Goal: Navigation & Orientation: Find specific page/section

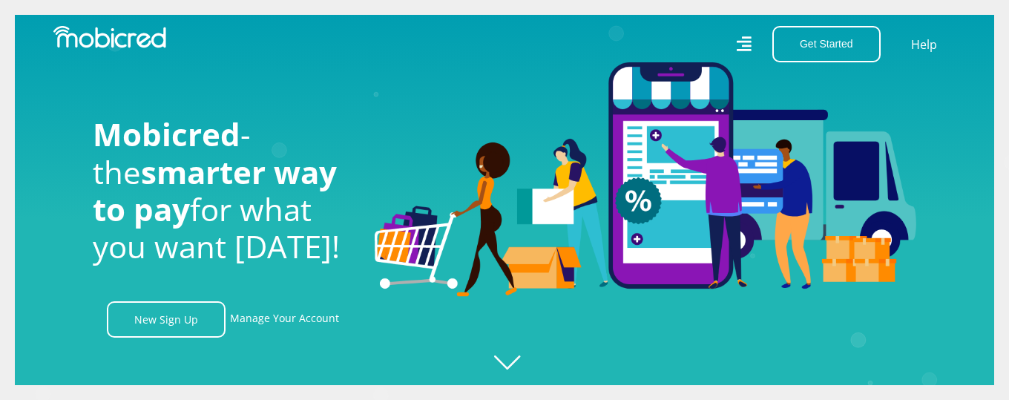
scroll to position [0, 1691]
click at [535, 116] on img at bounding box center [645, 179] width 541 height 234
click at [307, 312] on link "Manage Your Account" at bounding box center [284, 319] width 109 height 36
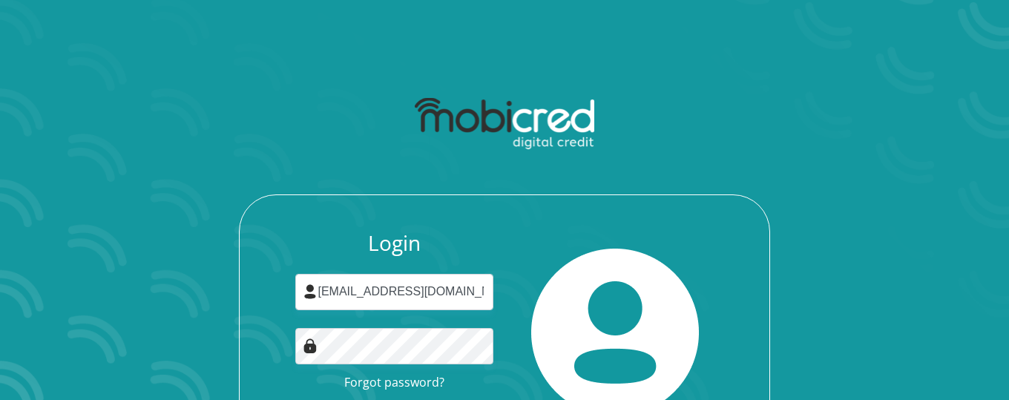
scroll to position [0, 30]
drag, startPoint x: 444, startPoint y: 289, endPoint x: 509, endPoint y: 292, distance: 64.6
click at [494, 292] on input "[EMAIL_ADDRESS][DOMAIN_NAME]:Ro33ro33" at bounding box center [394, 292] width 199 height 36
type input "[EMAIL_ADDRESS][DOMAIN_NAME]"
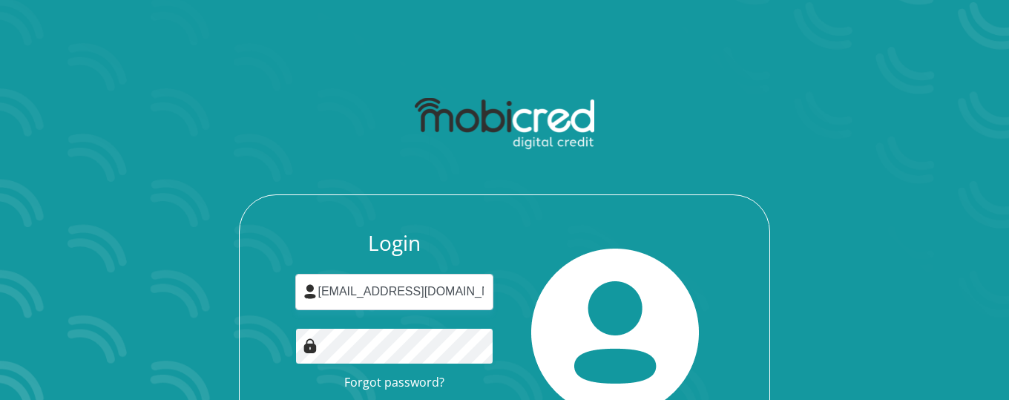
scroll to position [159, 0]
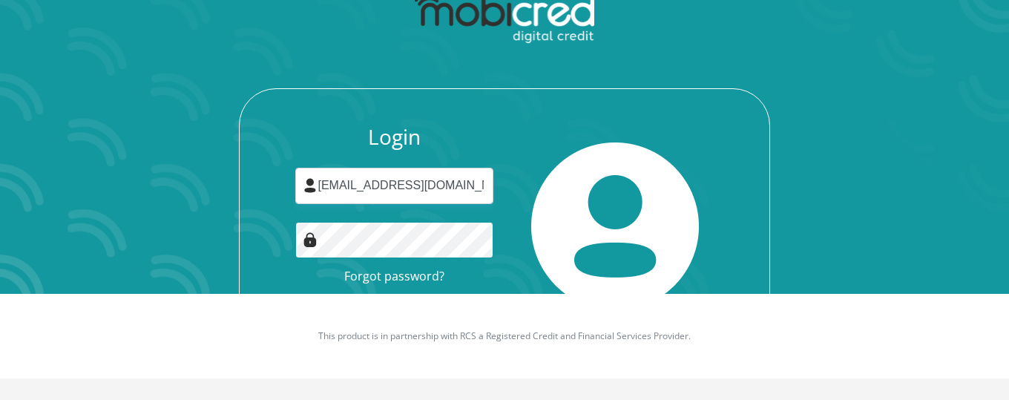
click at [328, 294] on button "Login" at bounding box center [394, 310] width 132 height 33
drag, startPoint x: 380, startPoint y: 285, endPoint x: 443, endPoint y: 282, distance: 62.4
click at [409, 329] on p "This product is in partnership with RCS a Registered Credit and Financial Servi…" at bounding box center [504, 335] width 823 height 13
click at [478, 329] on p "This product is in partnership with RCS a Registered Credit and Financial Servi…" at bounding box center [504, 335] width 823 height 13
click at [535, 329] on p "This product is in partnership with RCS a Registered Credit and Financial Servi…" at bounding box center [504, 335] width 823 height 13
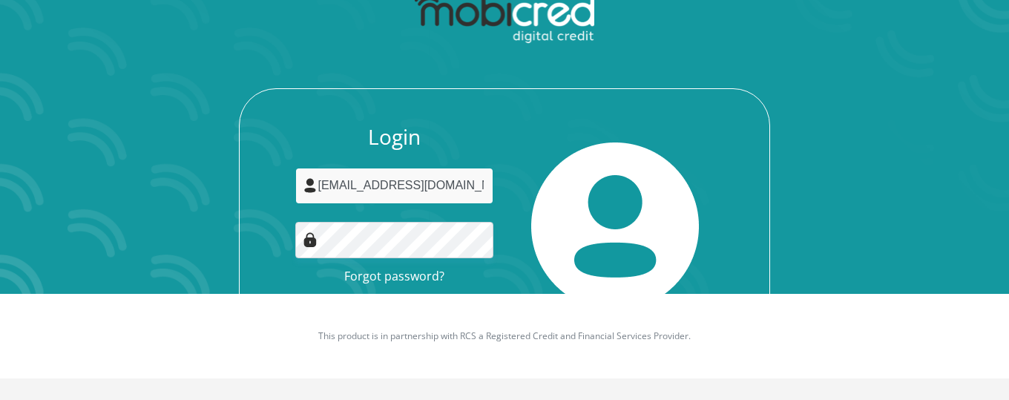
click at [480, 168] on input "jess.joubert13@gmail.com" at bounding box center [394, 186] width 199 height 36
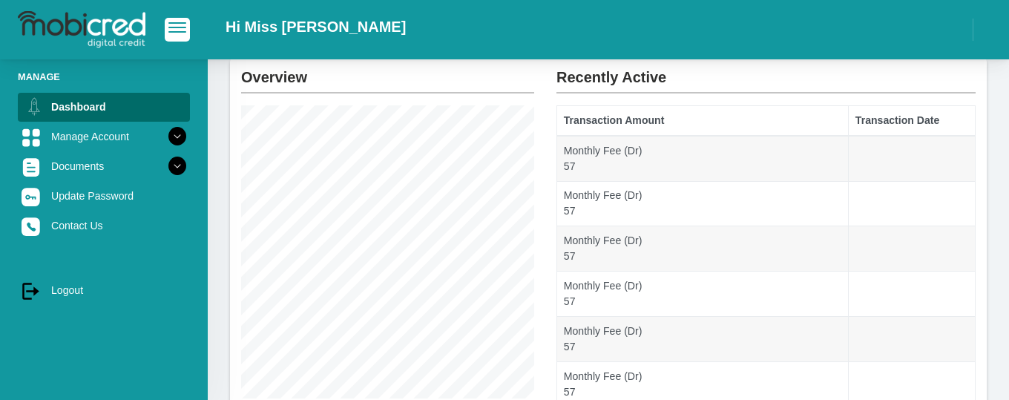
scroll to position [85, 0]
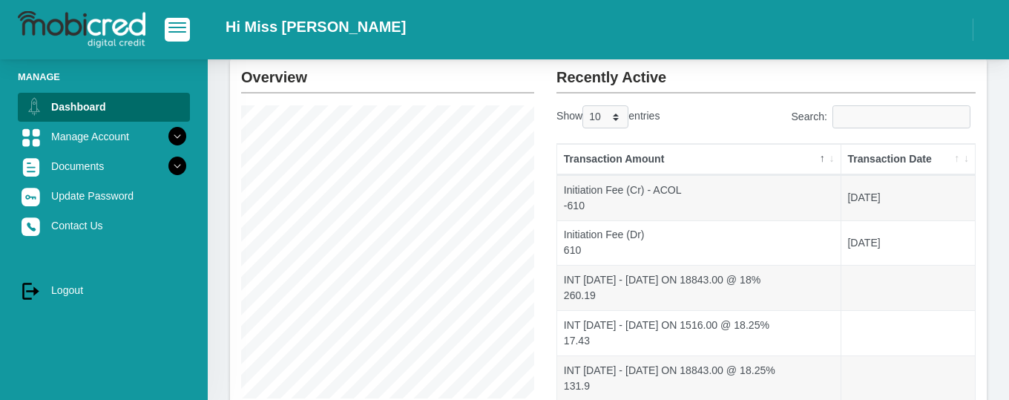
click at [539, 34] on div "Hi Miss [PERSON_NAME]" at bounding box center [608, 29] width 801 height 44
click at [691, 111] on div "Show 10 25 50 100 entries" at bounding box center [655, 119] width 199 height 29
click at [553, 22] on div "Hi Miss J Joubert" at bounding box center [608, 29] width 801 height 44
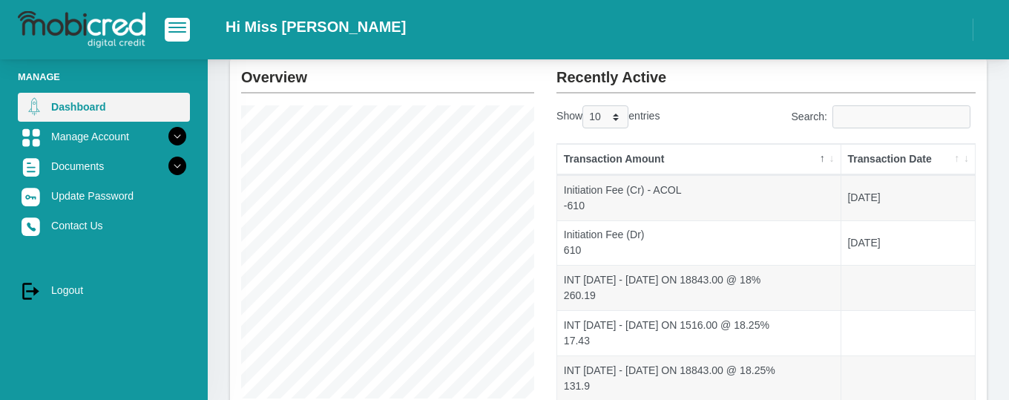
click at [96, 105] on link "Dashboard" at bounding box center [104, 107] width 172 height 28
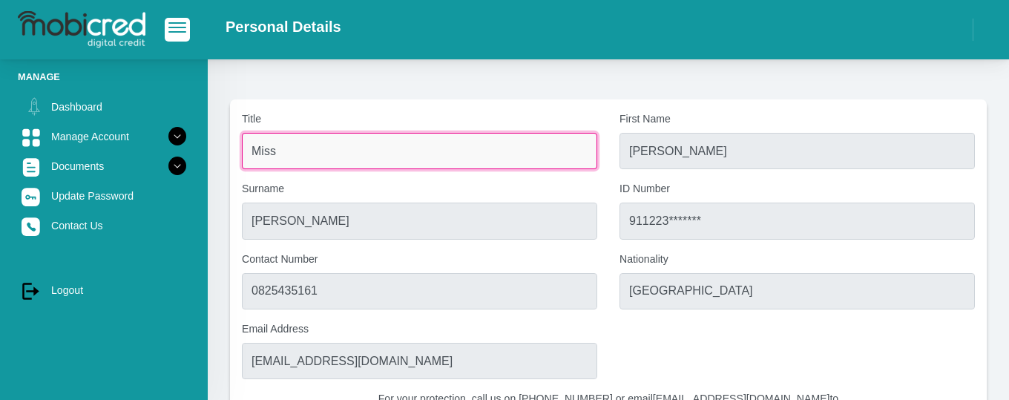
drag, startPoint x: 434, startPoint y: 140, endPoint x: 317, endPoint y: 145, distance: 116.5
click at [317, 145] on input "Miss" at bounding box center [419, 151] width 355 height 36
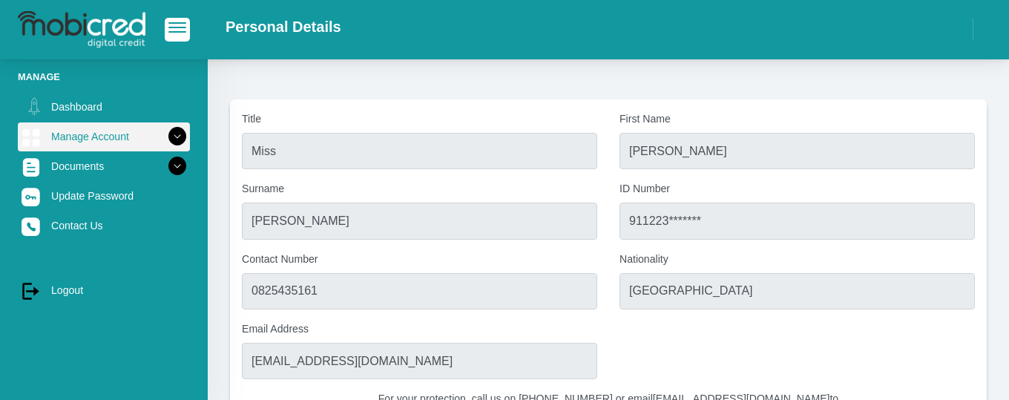
click at [182, 141] on icon at bounding box center [177, 136] width 25 height 25
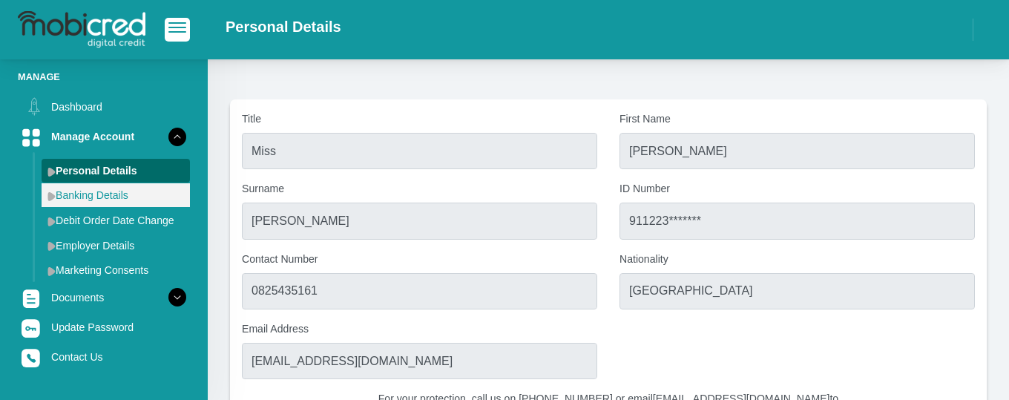
click at [125, 201] on link "Banking Details" at bounding box center [116, 195] width 148 height 24
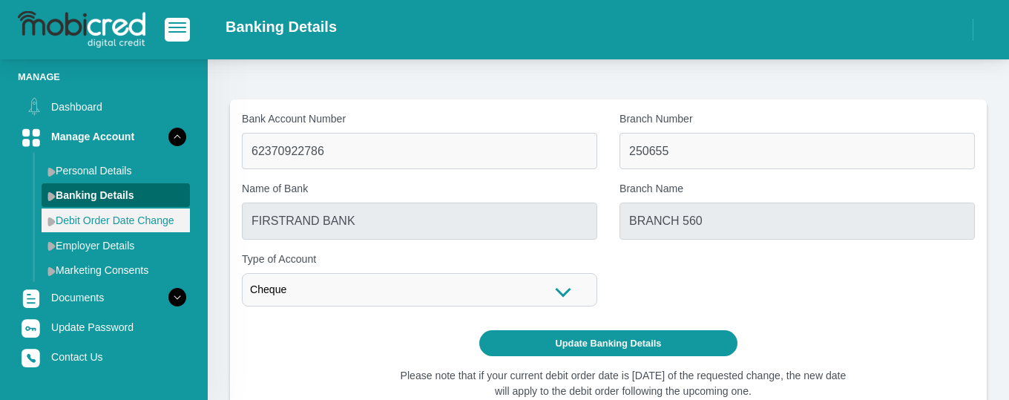
click at [152, 222] on link "Debit Order Date Change" at bounding box center [116, 220] width 148 height 24
click at [145, 217] on link "Debit Order Date Change" at bounding box center [116, 220] width 148 height 24
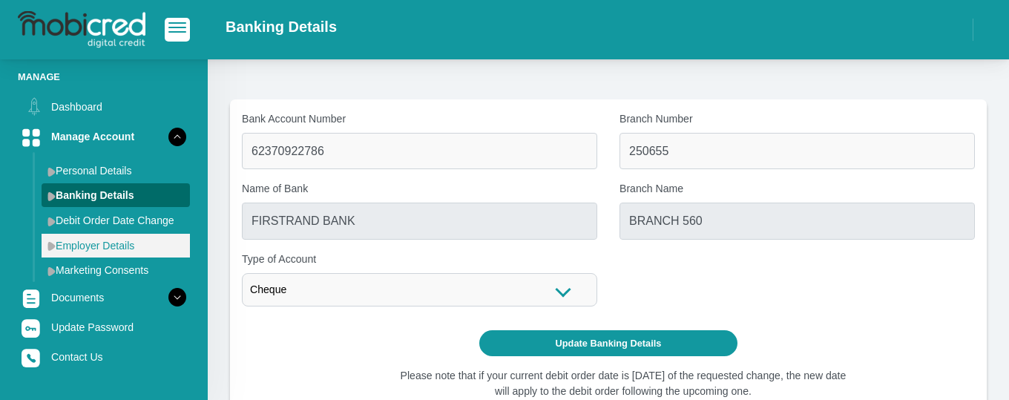
click at [141, 247] on link "Employer Details" at bounding box center [116, 246] width 148 height 24
click at [130, 245] on link "Employer Details" at bounding box center [116, 246] width 148 height 24
click at [127, 240] on link "Employer Details" at bounding box center [116, 246] width 148 height 24
click at [127, 237] on link "Employer Details" at bounding box center [116, 246] width 148 height 24
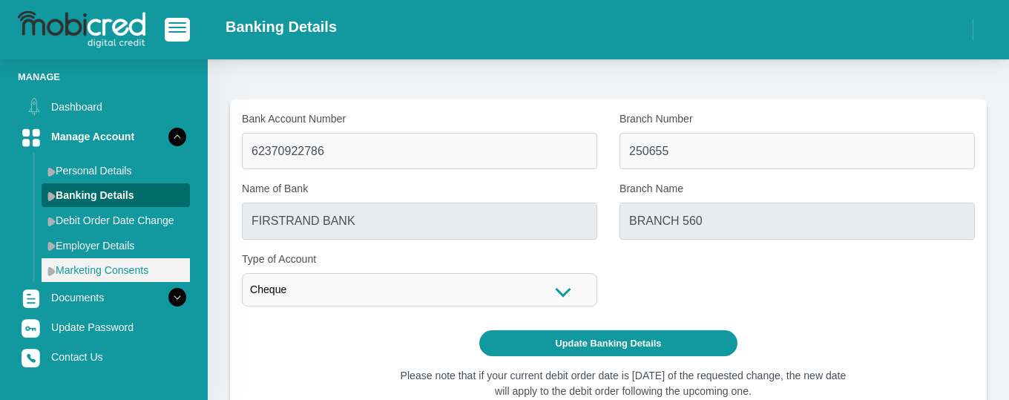
click at [137, 268] on link "Marketing Consents" at bounding box center [116, 270] width 148 height 24
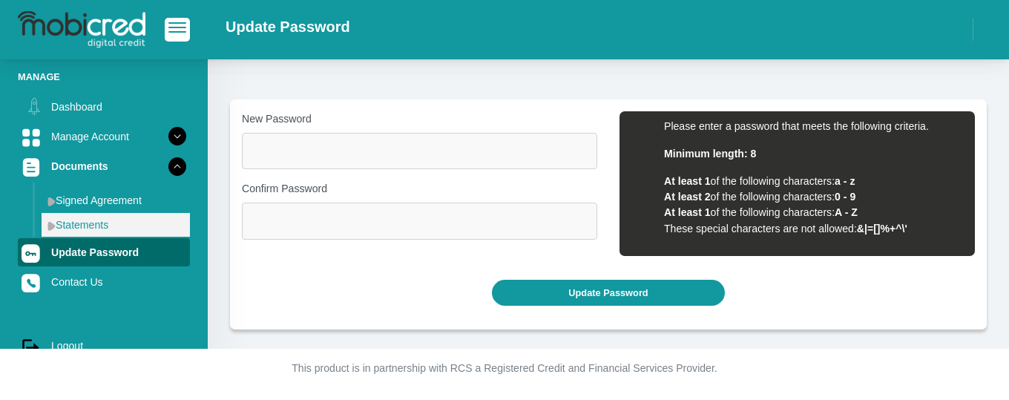
click at [154, 228] on link "Statements" at bounding box center [116, 225] width 148 height 24
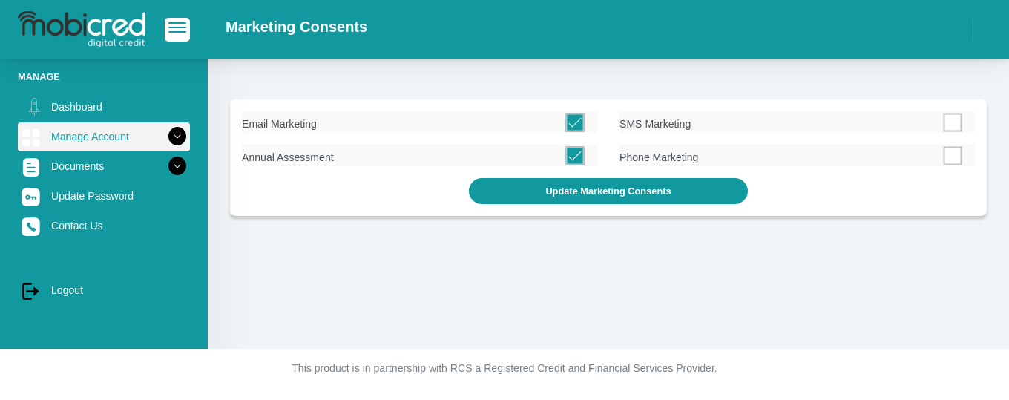
click at [180, 133] on icon at bounding box center [177, 136] width 25 height 25
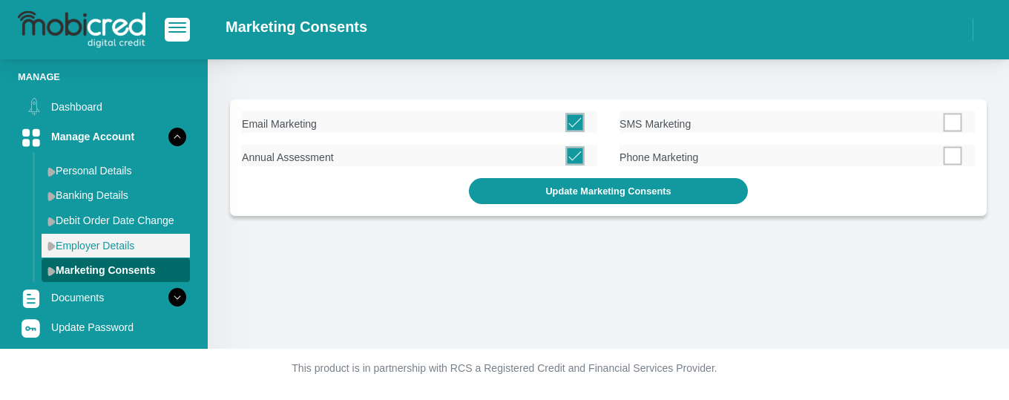
click at [139, 249] on link "Employer Details" at bounding box center [116, 246] width 148 height 24
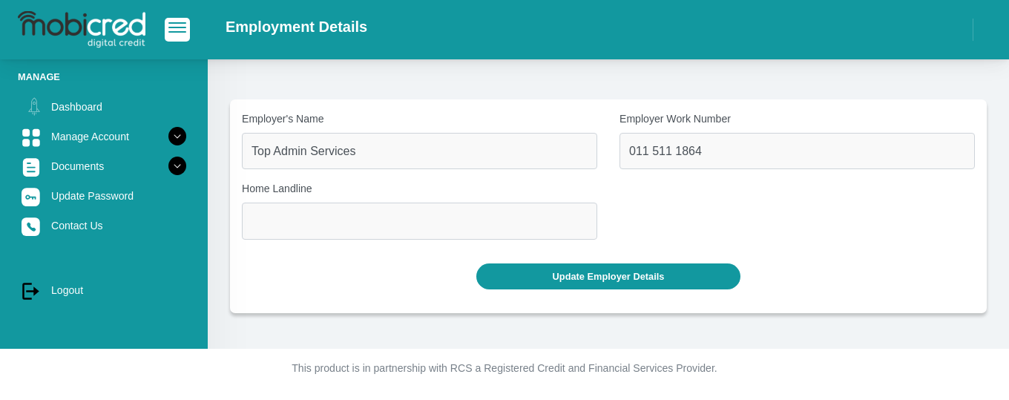
click at [171, 142] on icon at bounding box center [177, 136] width 25 height 25
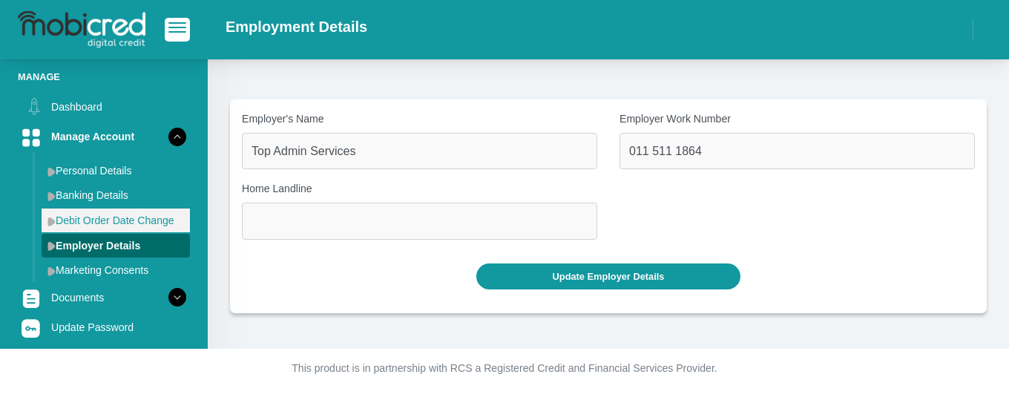
click at [52, 217] on img at bounding box center [51, 222] width 8 height 10
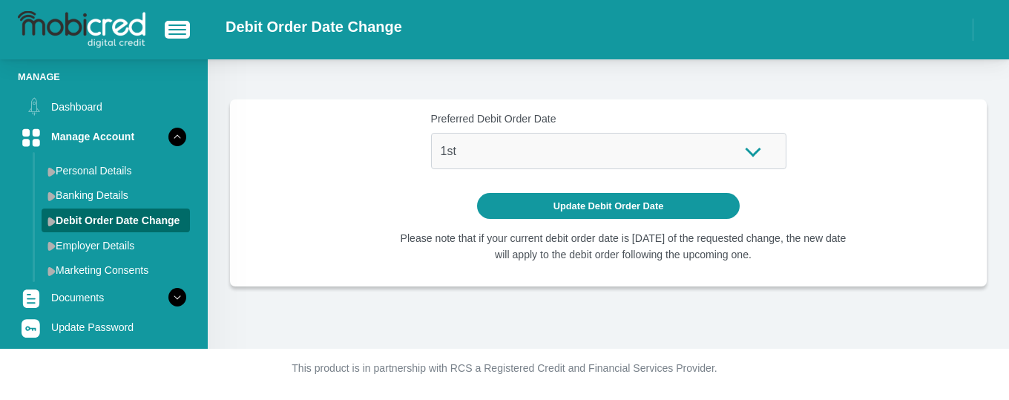
click at [155, 178] on link "Personal Details" at bounding box center [116, 171] width 148 height 24
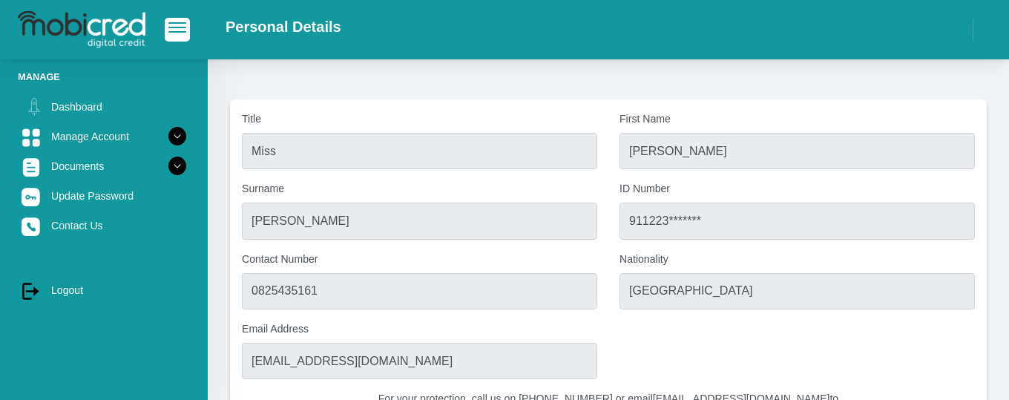
click at [119, 29] on img at bounding box center [82, 29] width 128 height 37
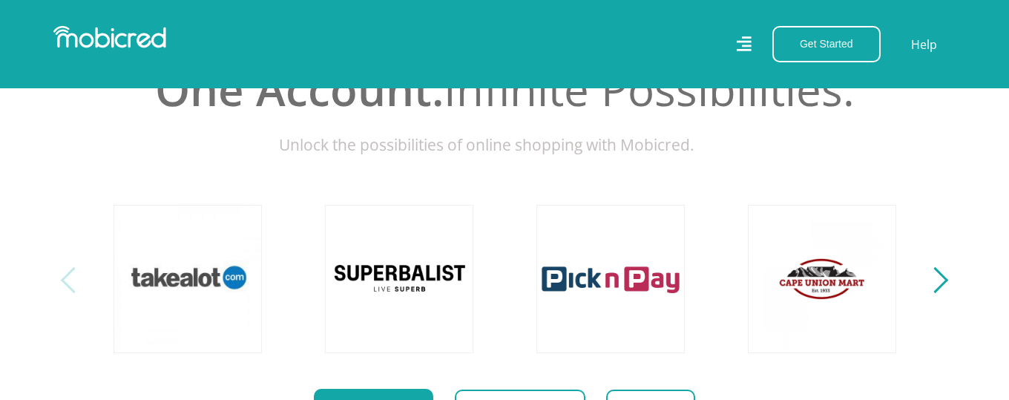
scroll to position [592, 0]
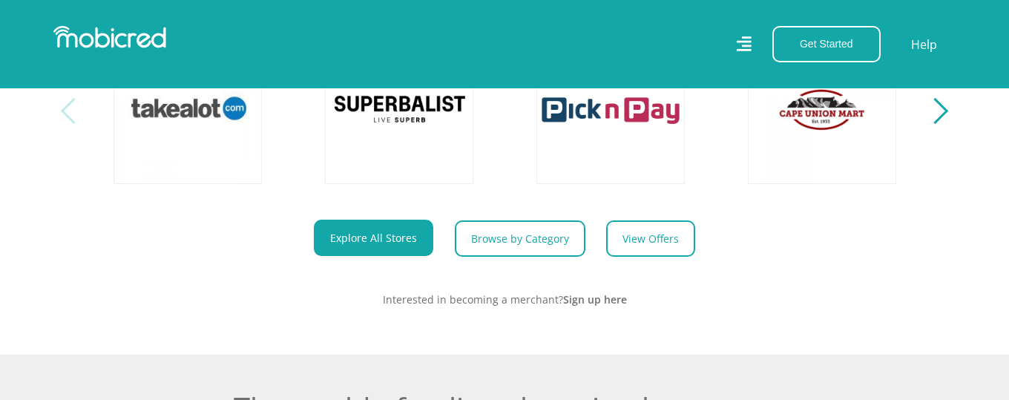
click at [755, 45] on div "Get Started Open an Account Account Holder Login" at bounding box center [821, 44] width 135 height 36
click at [746, 39] on icon at bounding box center [743, 43] width 15 height 21
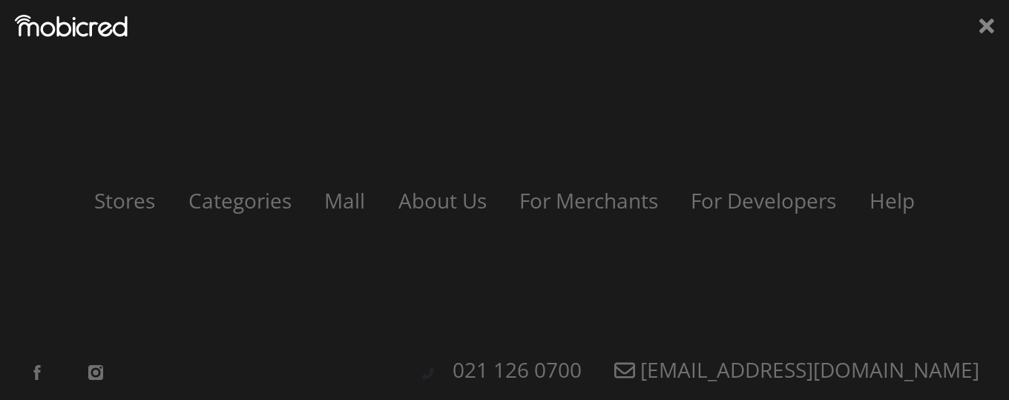
scroll to position [0, 845]
click at [983, 28] on icon at bounding box center [986, 26] width 15 height 15
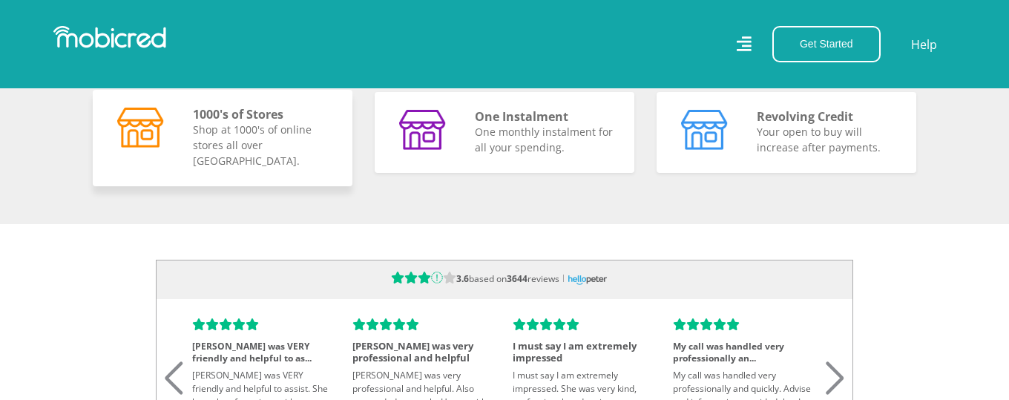
scroll to position [0, 2536]
click at [285, 144] on p "Shop at 1000's of online stores all over SA." at bounding box center [264, 145] width 142 height 47
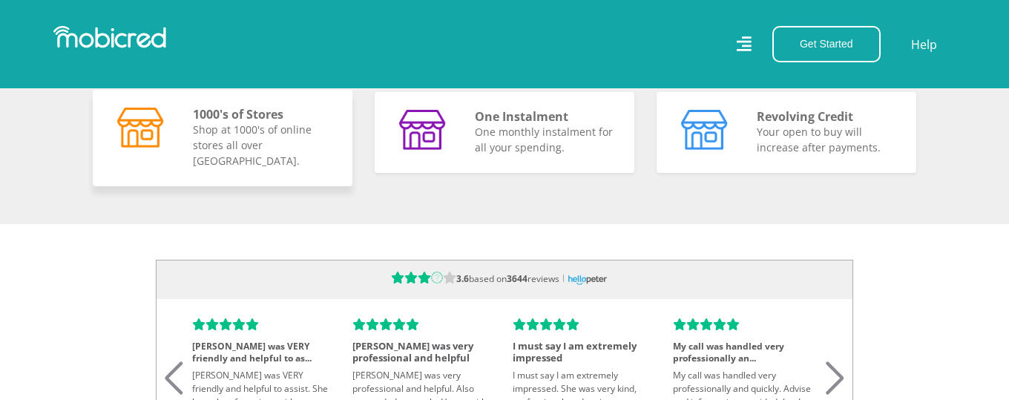
scroll to position [0, 845]
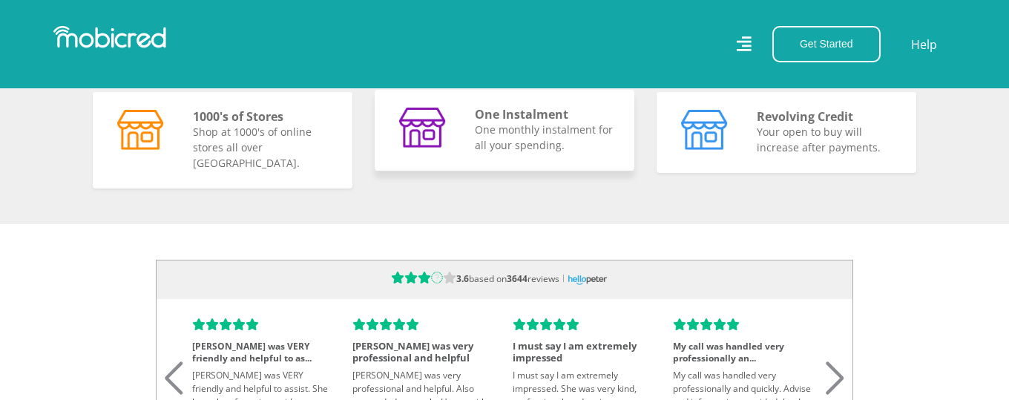
click at [562, 122] on p "One monthly instalment for all your spending." at bounding box center [546, 137] width 142 height 31
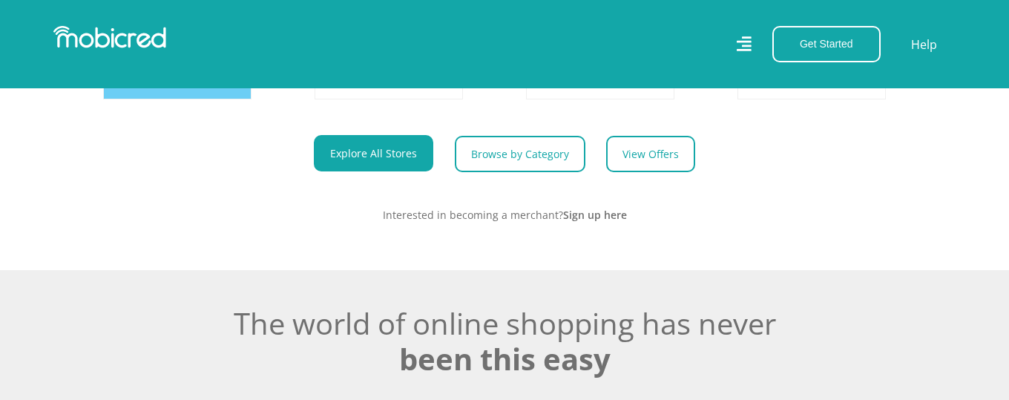
scroll to position [845, 0]
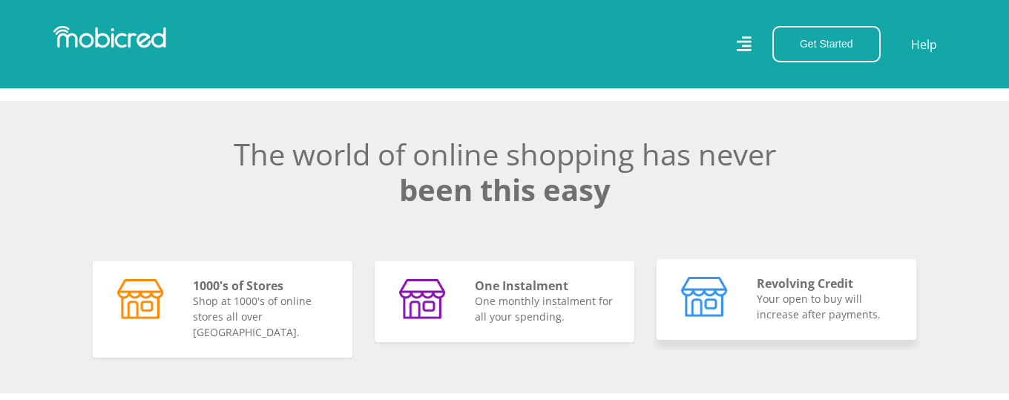
click at [747, 282] on div "Revolving Credit Your open to buy will increase after payments." at bounding box center [827, 299] width 164 height 45
click at [712, 288] on img at bounding box center [704, 297] width 47 height 40
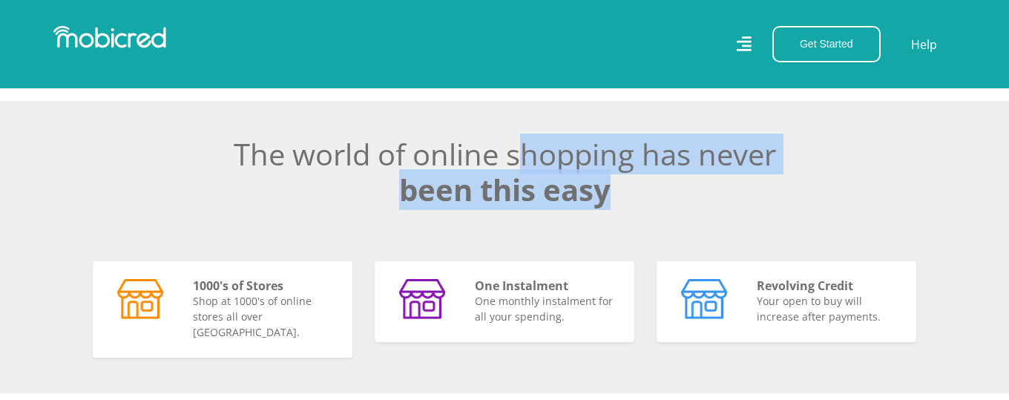
drag, startPoint x: 240, startPoint y: 158, endPoint x: 642, endPoint y: 194, distance: 403.6
click at [642, 194] on h2 "The world of online shopping has never been this easy" at bounding box center [504, 171] width 823 height 71
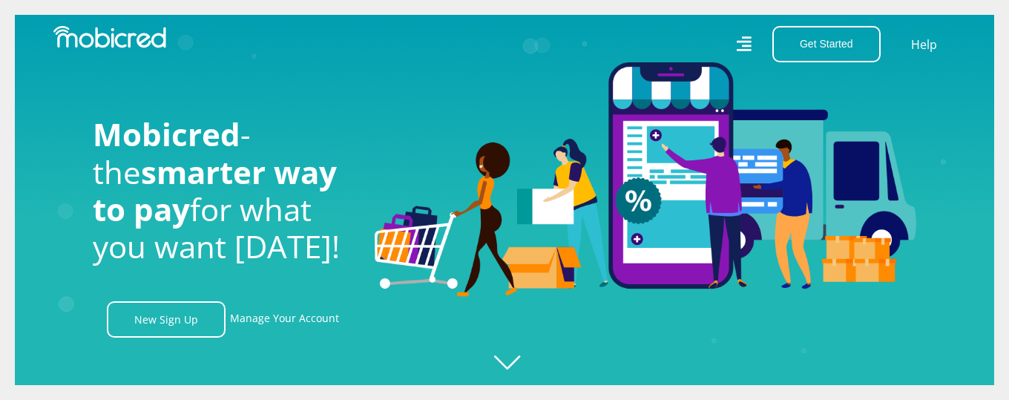
scroll to position [0, 0]
click at [517, 378] on icon "Created with Raphaël 2.3.0" at bounding box center [519, 200] width 1009 height 400
click at [515, 363] on icon "Created with Raphaël 2.3.0" at bounding box center [519, 200] width 1009 height 400
click at [512, 358] on icon "Created with Raphaël 2.3.0" at bounding box center [519, 200] width 1009 height 400
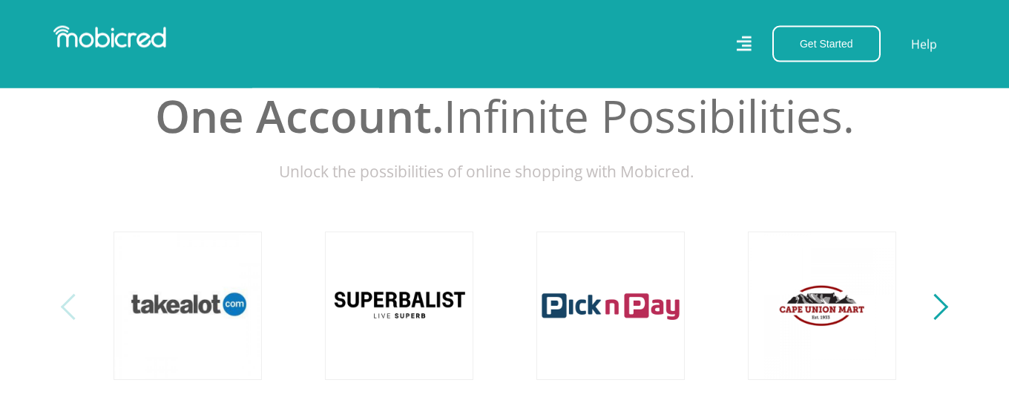
scroll to position [254, 0]
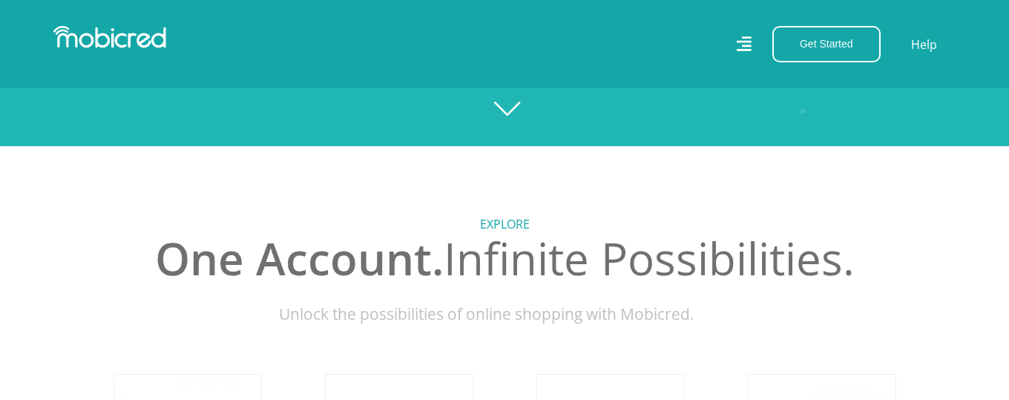
click at [514, 222] on h5 "Explore" at bounding box center [504, 224] width 823 height 14
click at [465, 231] on h2 "One Account. Infinite Possibilities." at bounding box center [504, 257] width 823 height 53
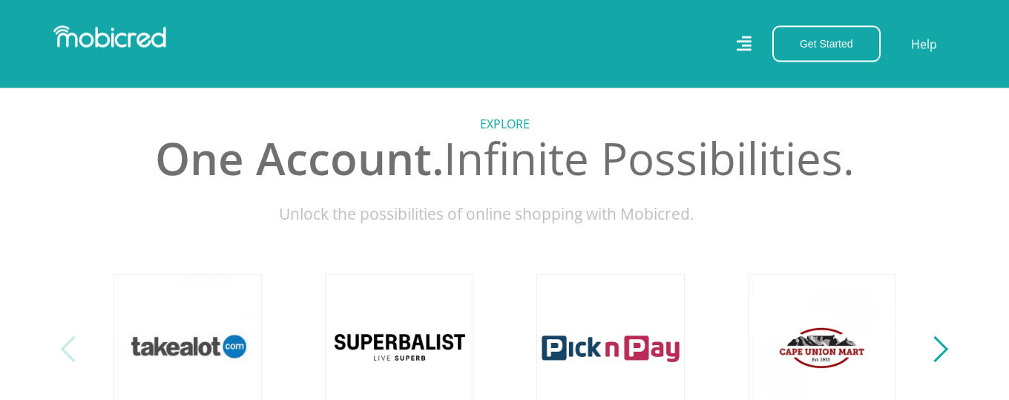
scroll to position [507, 0]
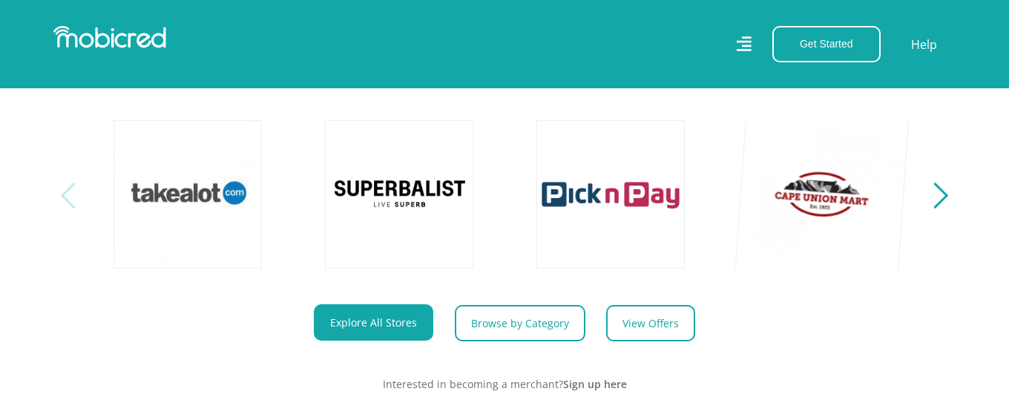
click at [814, 203] on link at bounding box center [821, 194] width 174 height 174
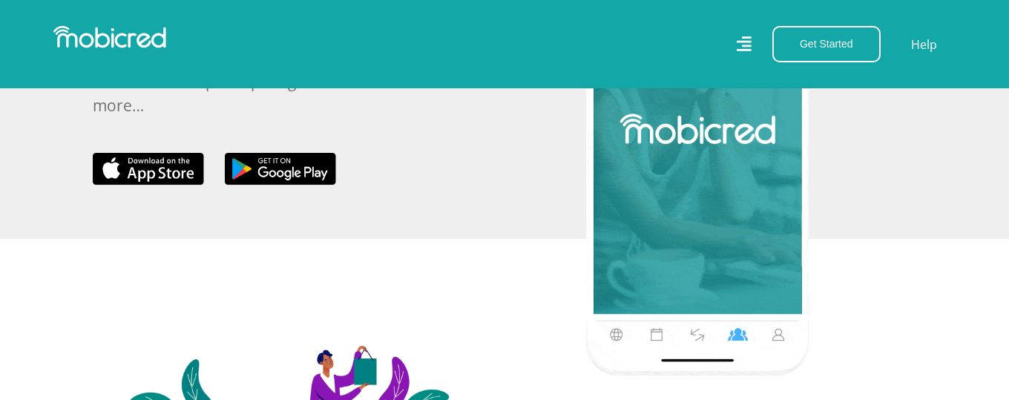
scroll to position [592, 0]
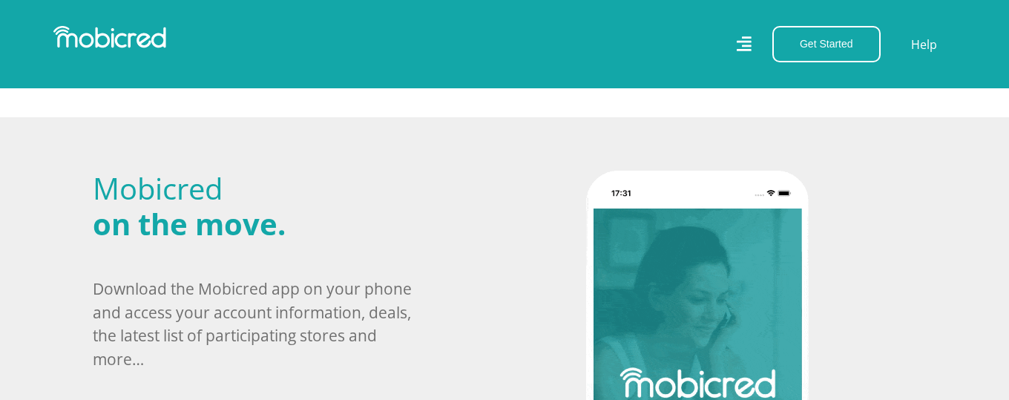
click at [86, 42] on img at bounding box center [109, 37] width 113 height 22
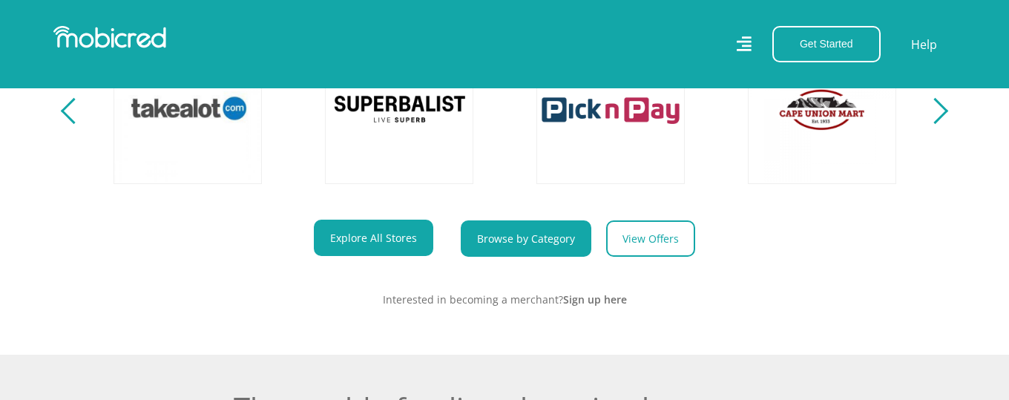
scroll to position [592, 0]
click at [537, 248] on link "Browse by Category" at bounding box center [526, 238] width 131 height 36
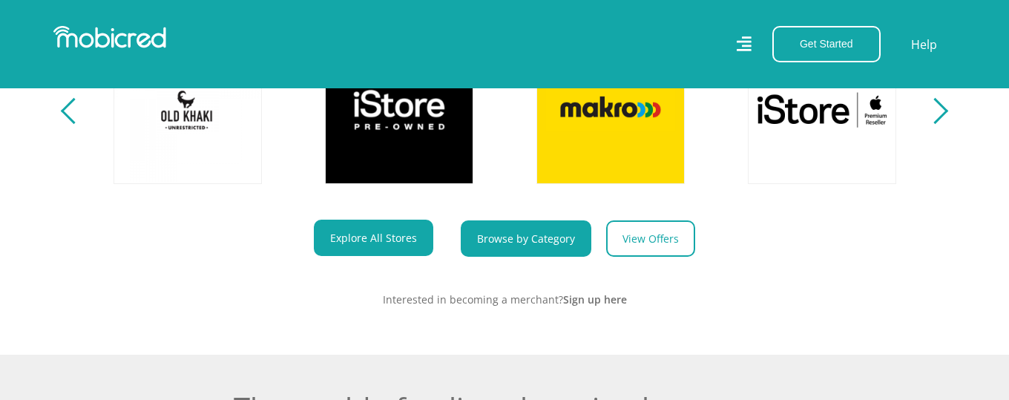
click at [535, 248] on link "Browse by Category" at bounding box center [526, 238] width 131 height 36
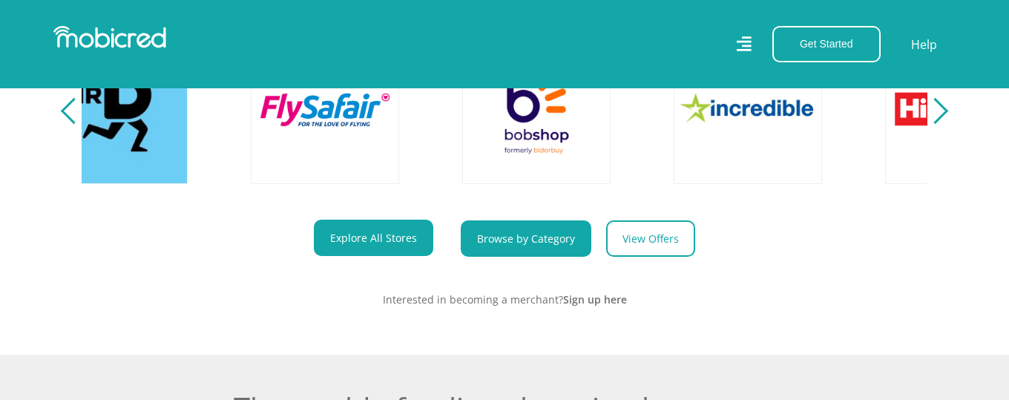
scroll to position [0, 2748]
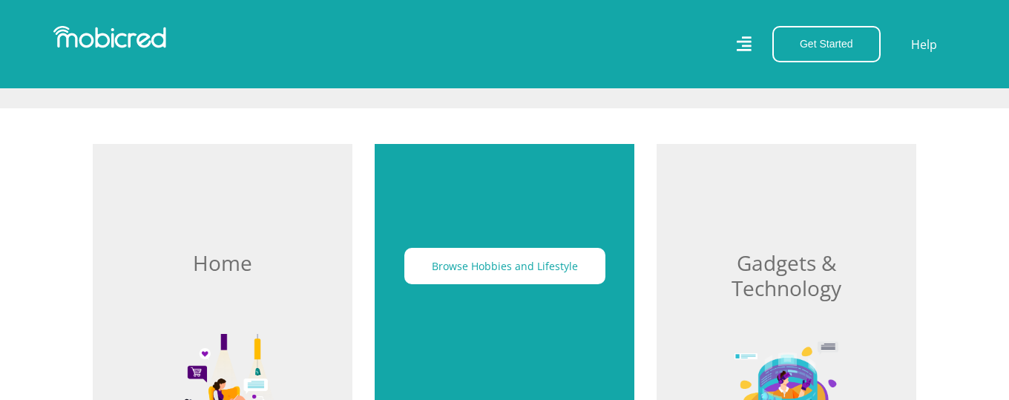
scroll to position [592, 0]
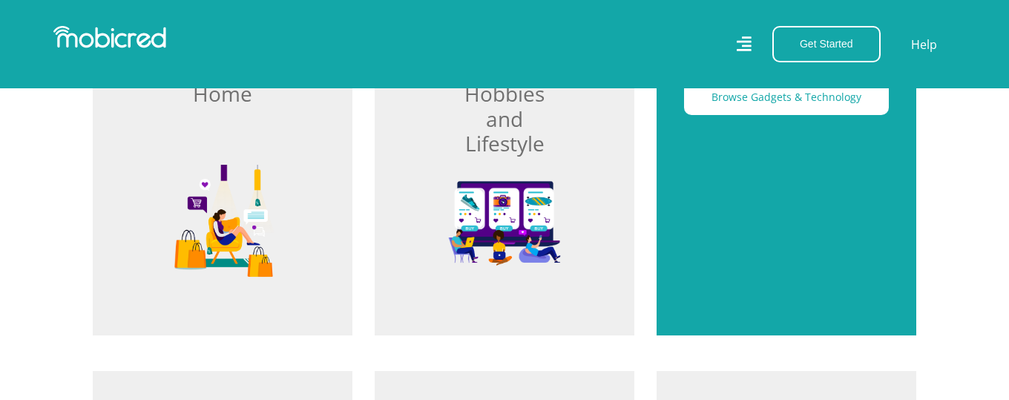
click at [759, 200] on div "Browse Gadgets & Technology" at bounding box center [786, 155] width 260 height 360
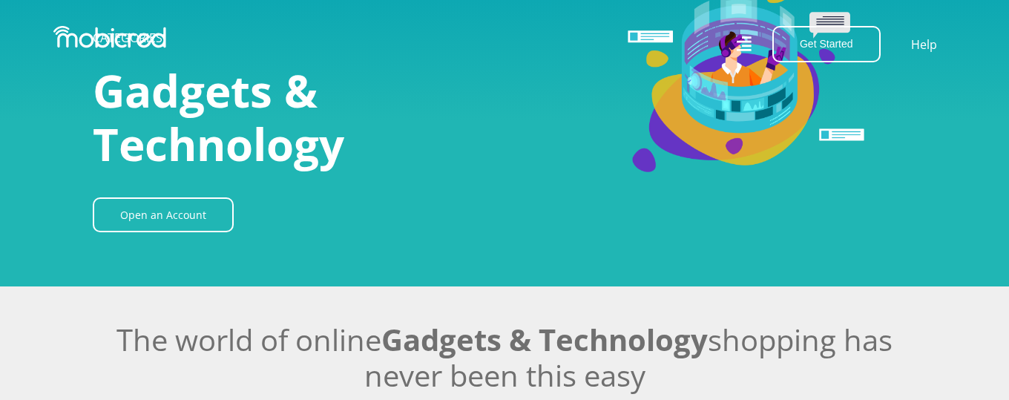
scroll to position [85, 0]
click at [657, 123] on img at bounding box center [680, 79] width 471 height 203
click at [355, 127] on h1 "Gadgets & Technology" at bounding box center [258, 117] width 330 height 107
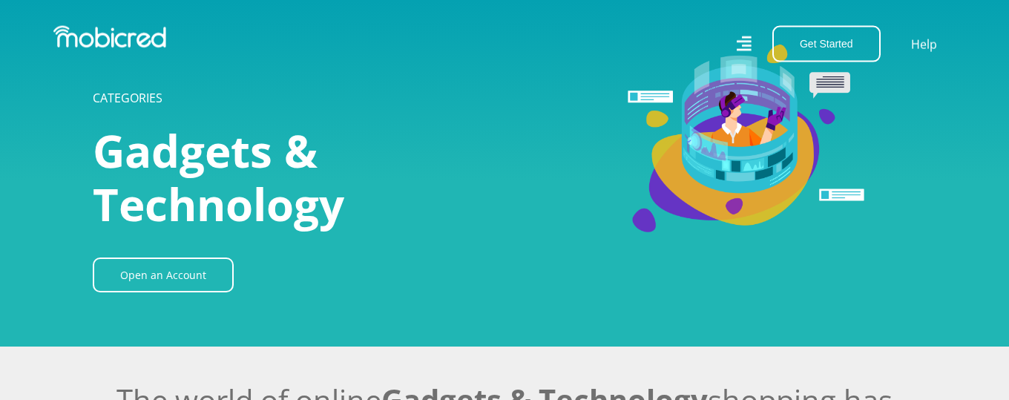
scroll to position [0, 0]
